Goal: Information Seeking & Learning: Learn about a topic

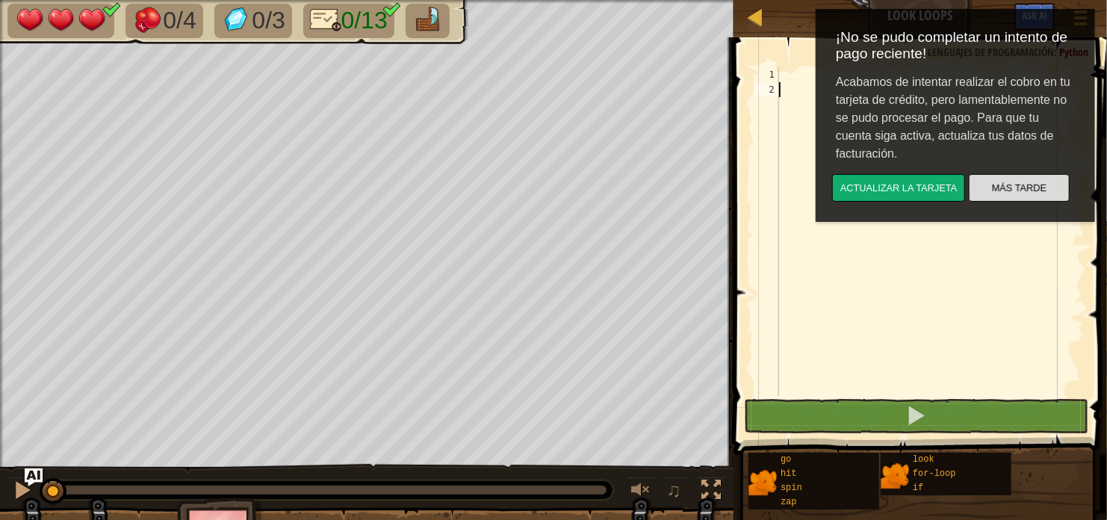
click at [993, 189] on button "Más Tarde" at bounding box center [1018, 188] width 101 height 28
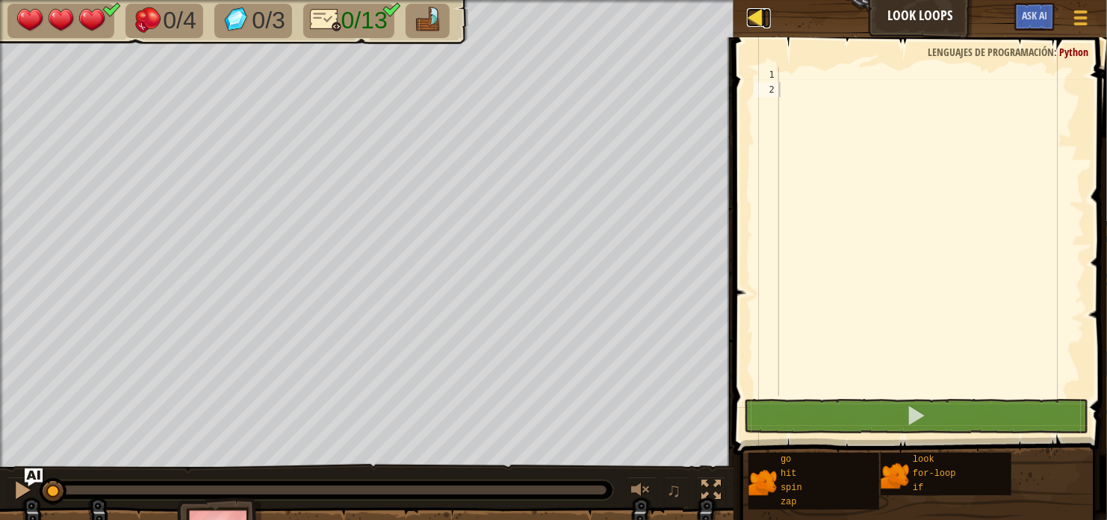
click at [757, 16] on div at bounding box center [756, 17] width 19 height 19
select select "es-419"
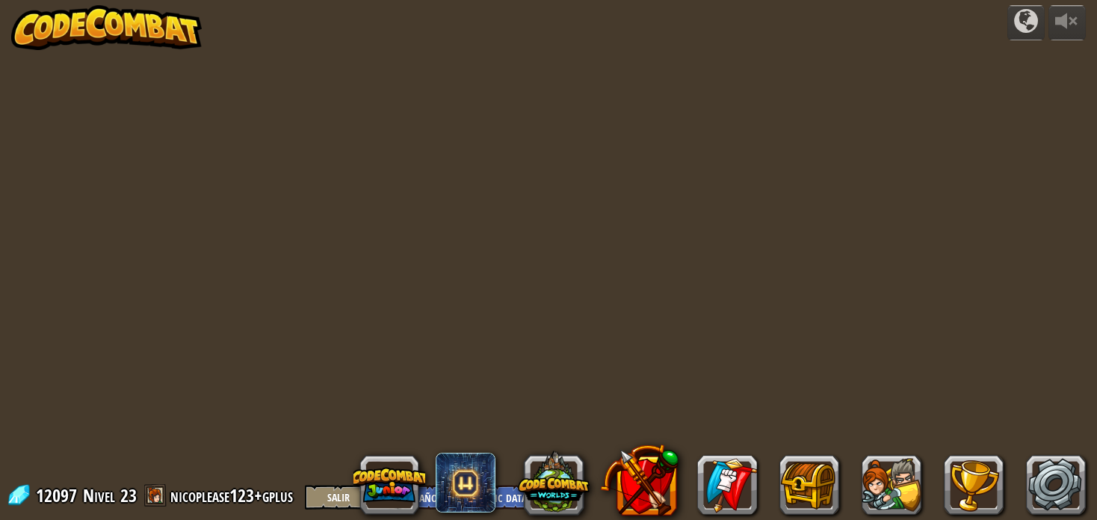
select select "es-419"
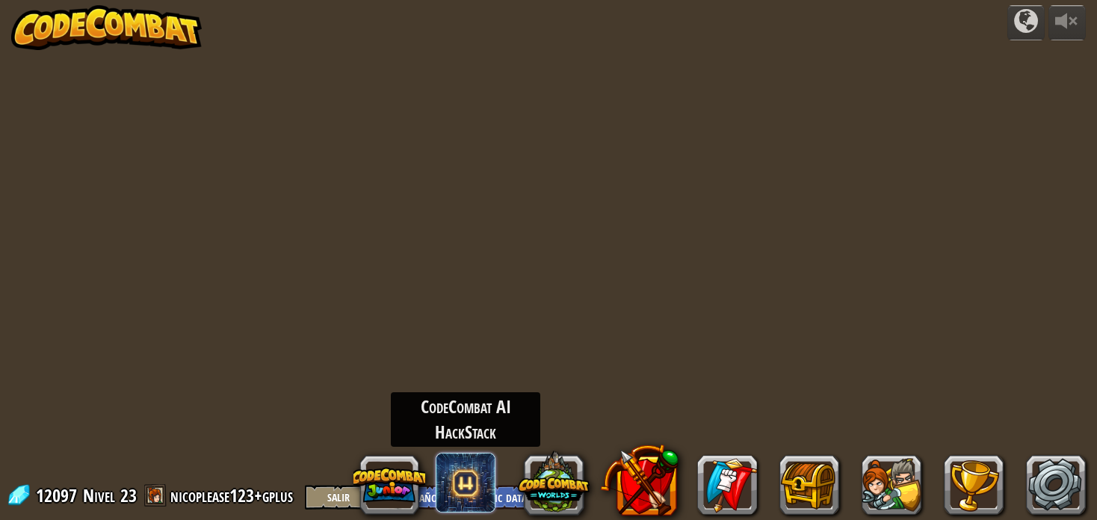
click at [471, 479] on span at bounding box center [466, 483] width 60 height 60
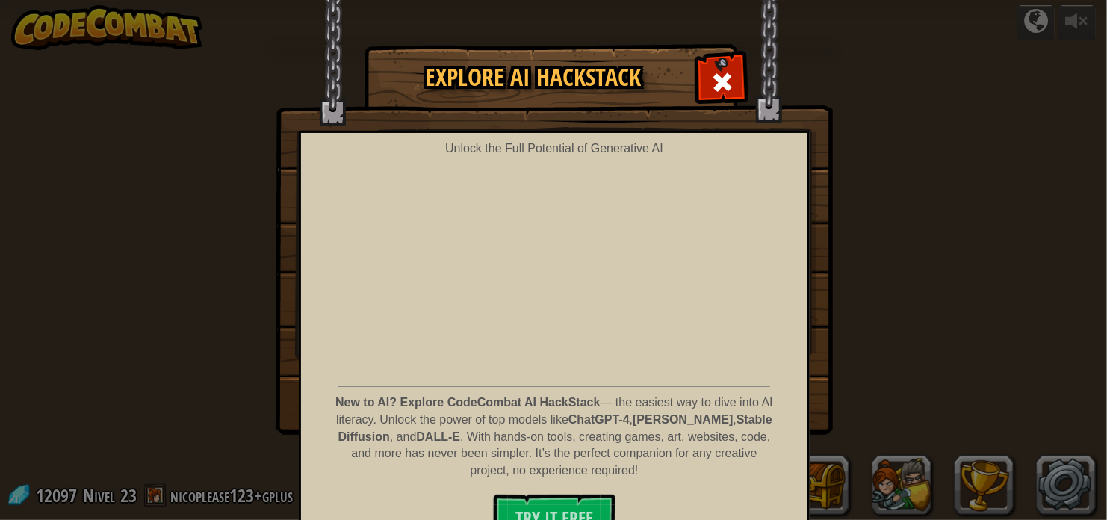
select select "es-419"
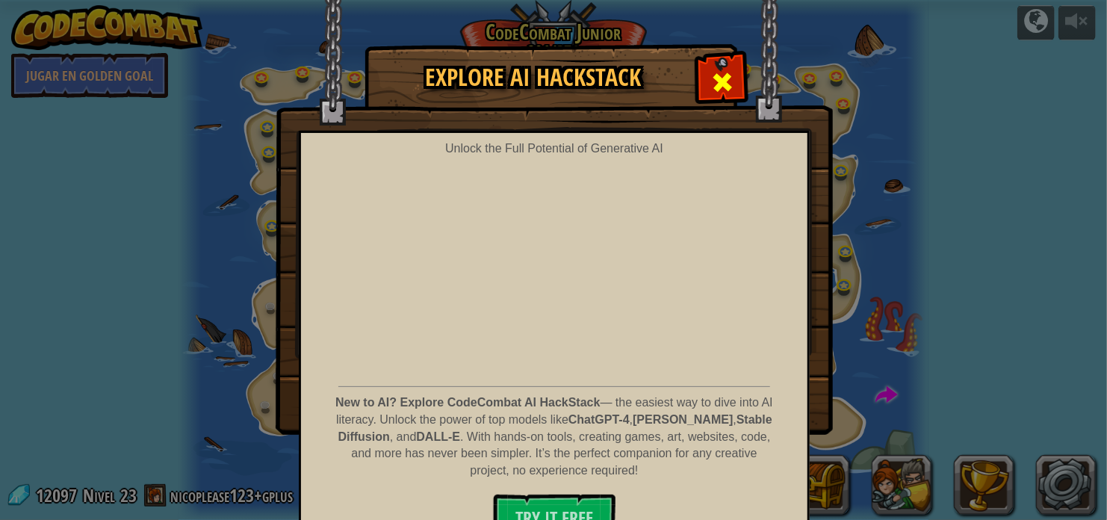
click at [711, 94] on span at bounding box center [723, 82] width 24 height 24
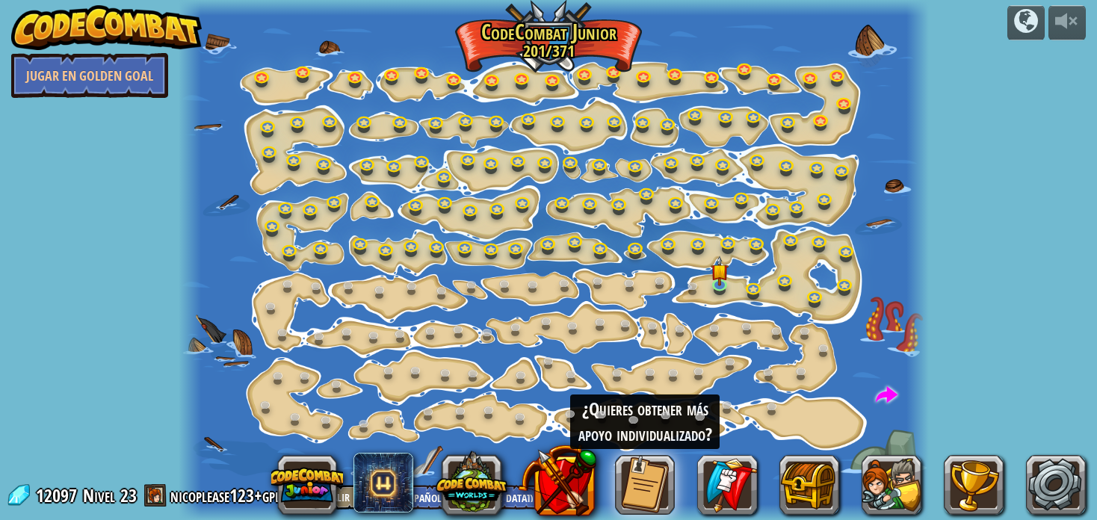
click at [712, 297] on div at bounding box center [553, 260] width 749 height 520
click at [723, 286] on link at bounding box center [722, 284] width 30 height 30
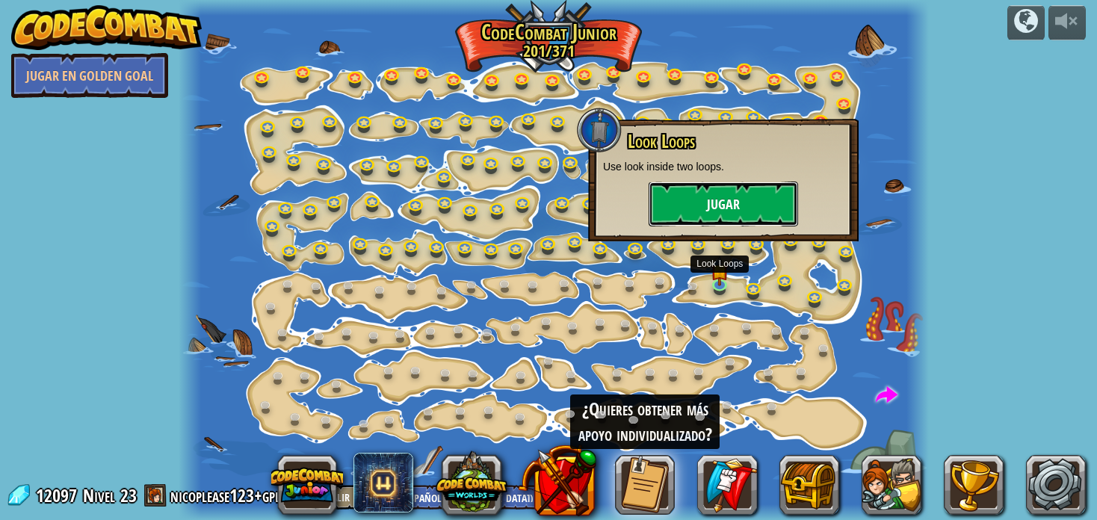
click at [746, 205] on button "Jugar" at bounding box center [723, 204] width 149 height 45
